Goal: Task Accomplishment & Management: Use online tool/utility

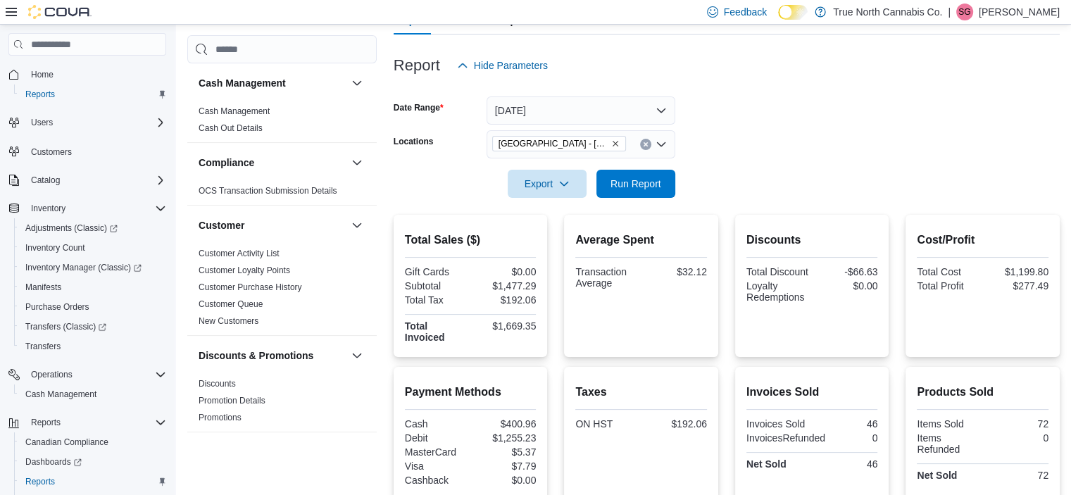
scroll to position [172, 0]
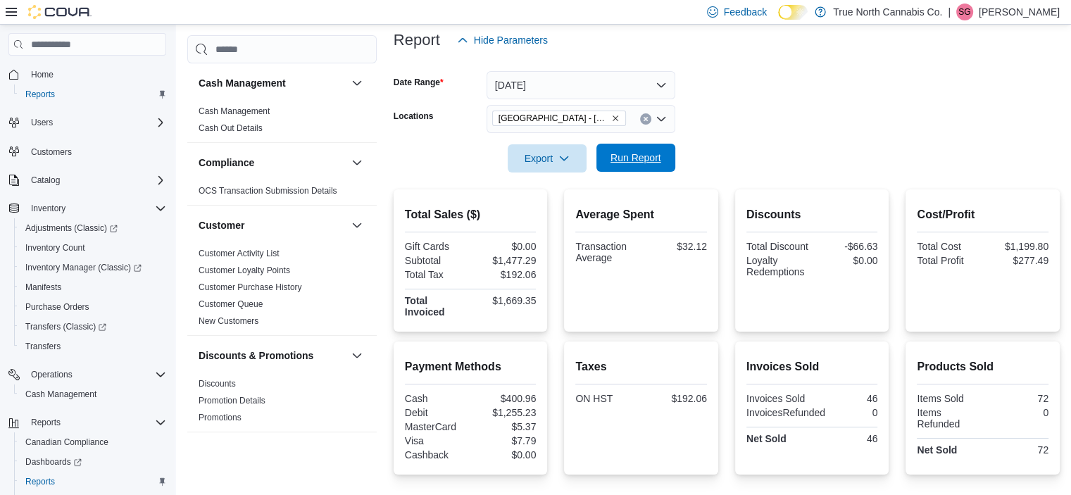
click at [634, 156] on span "Run Report" at bounding box center [635, 158] width 51 height 14
click at [635, 162] on span "Run Report" at bounding box center [635, 158] width 51 height 14
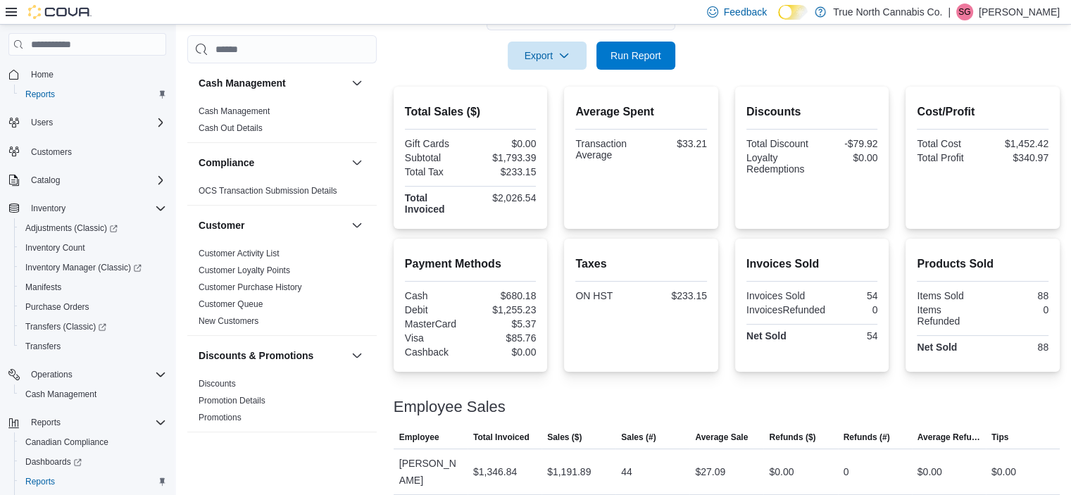
scroll to position [297, 0]
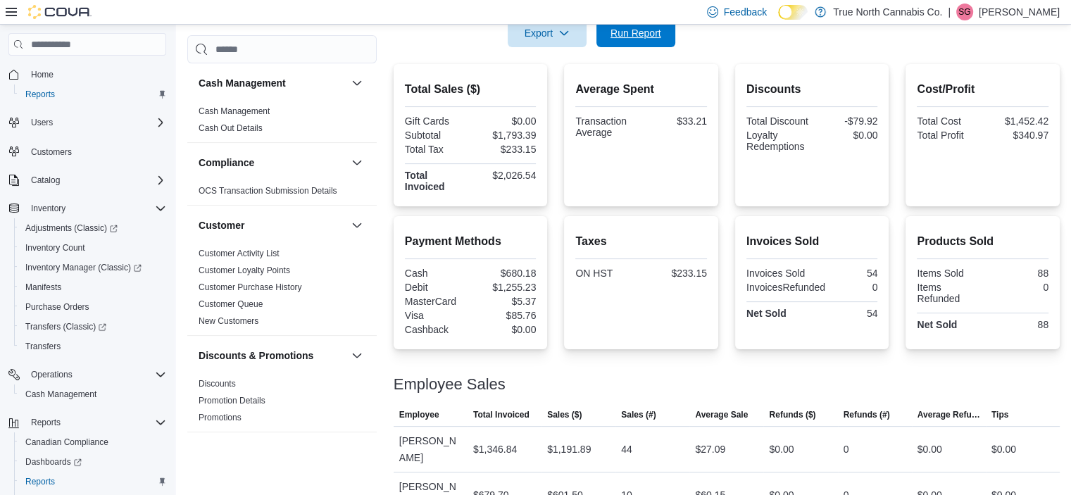
click at [643, 46] on span "Run Report" at bounding box center [636, 33] width 62 height 28
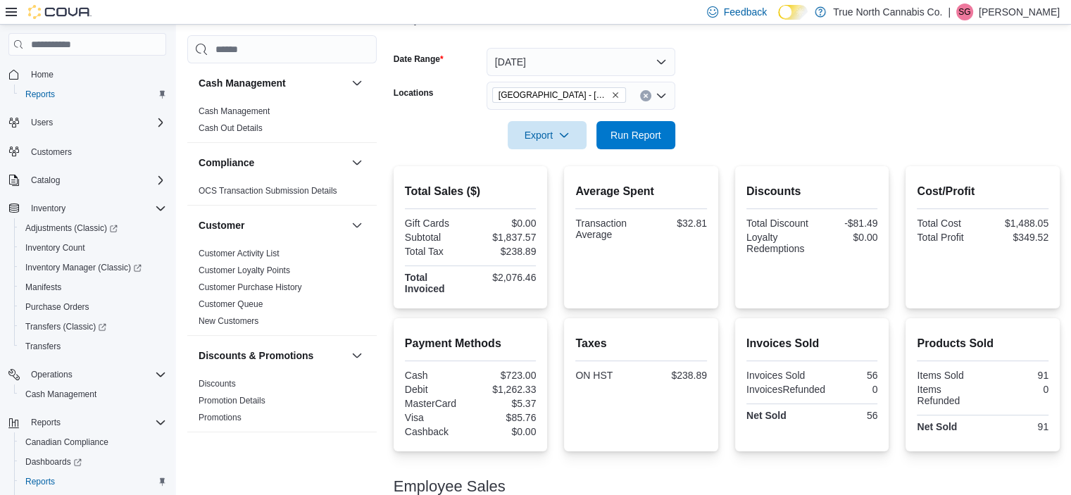
scroll to position [194, 0]
